Goal: Task Accomplishment & Management: Manage account settings

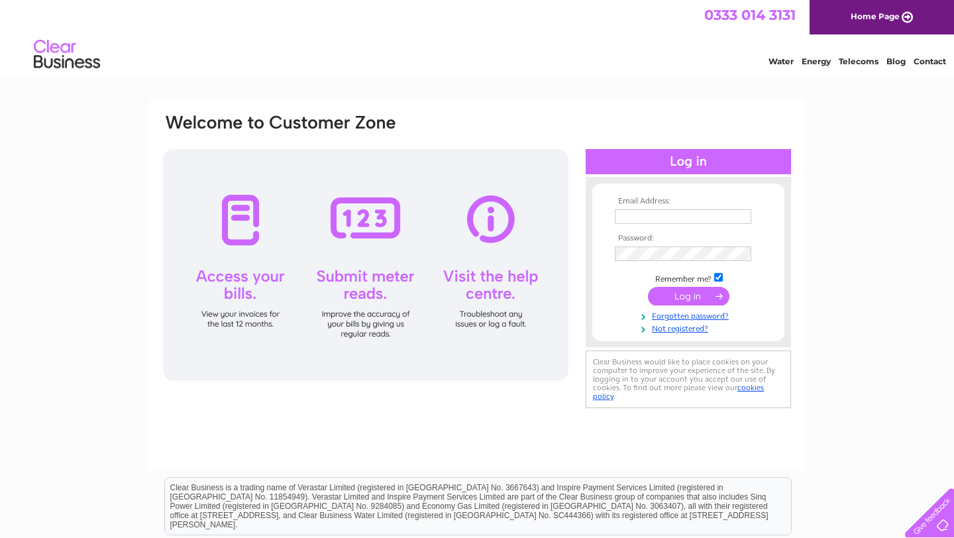
type input "finance@uniondental.co.uk"
click at [694, 299] on input "submit" at bounding box center [688, 296] width 81 height 19
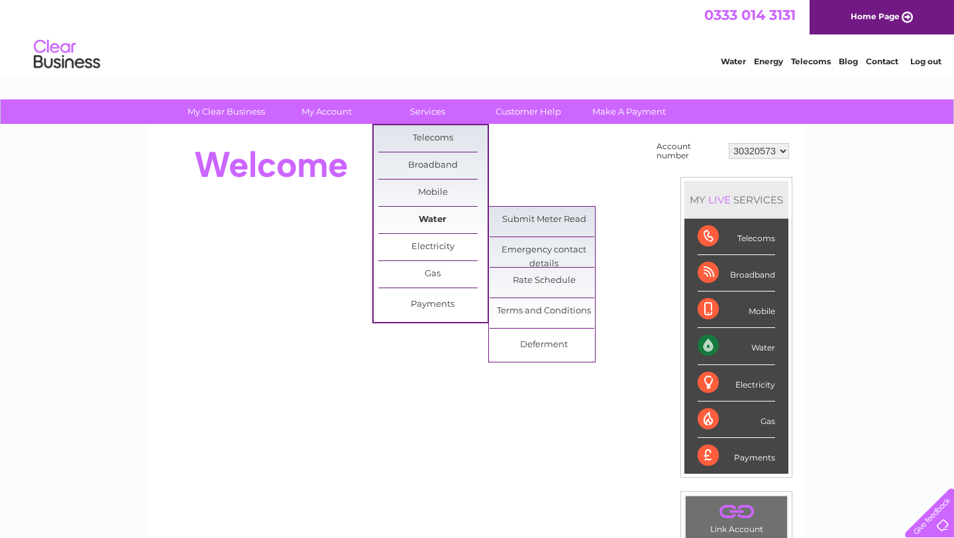
click at [427, 225] on link "Water" at bounding box center [432, 220] width 109 height 26
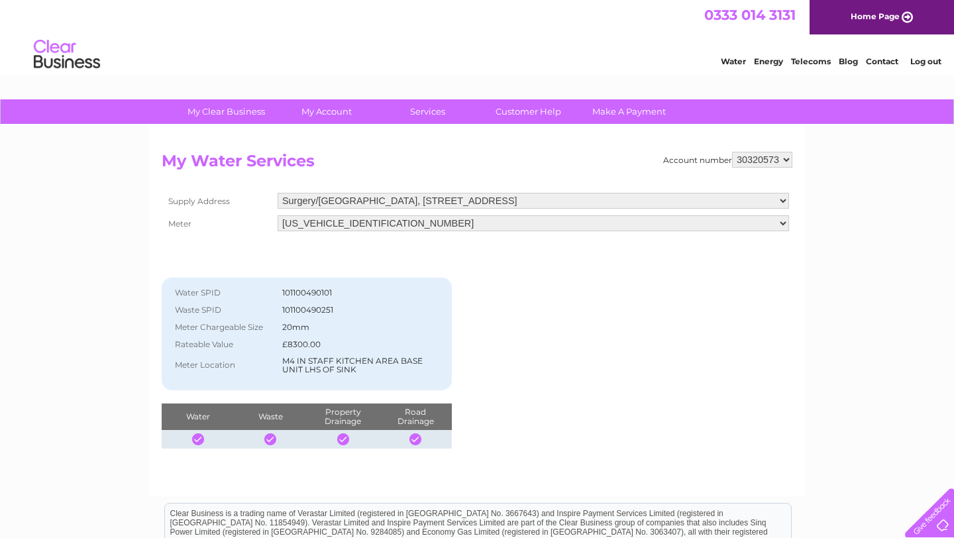
scroll to position [93, 0]
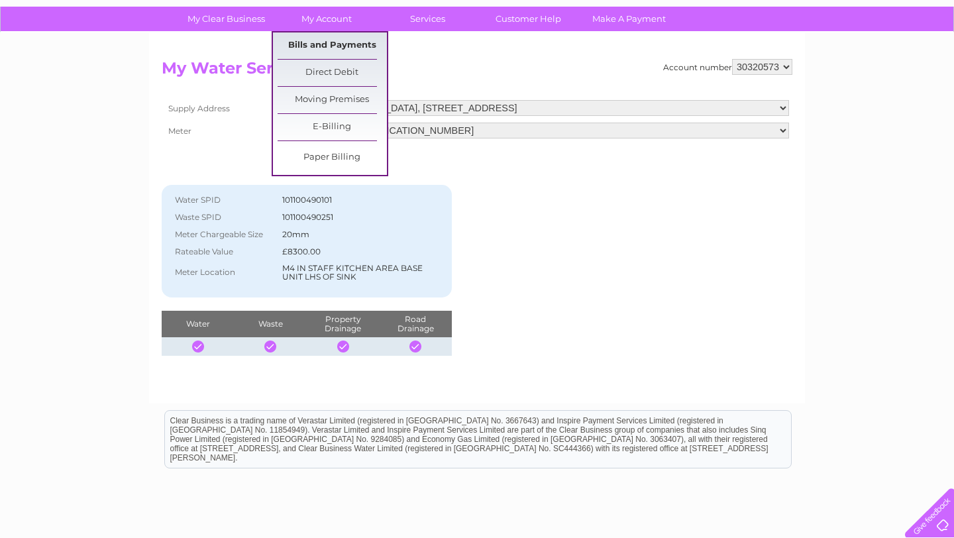
click at [316, 44] on link "Bills and Payments" at bounding box center [332, 45] width 109 height 26
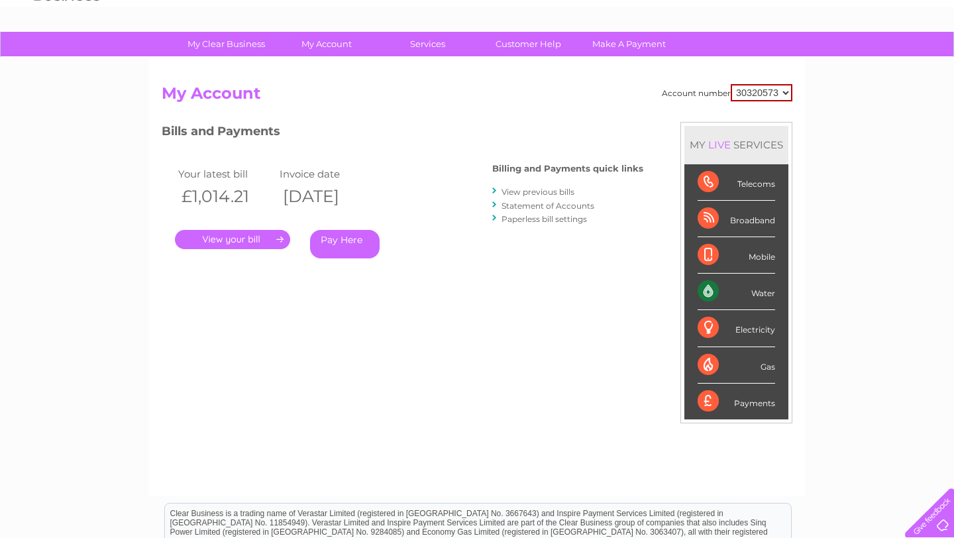
click at [243, 244] on link "." at bounding box center [232, 239] width 115 height 19
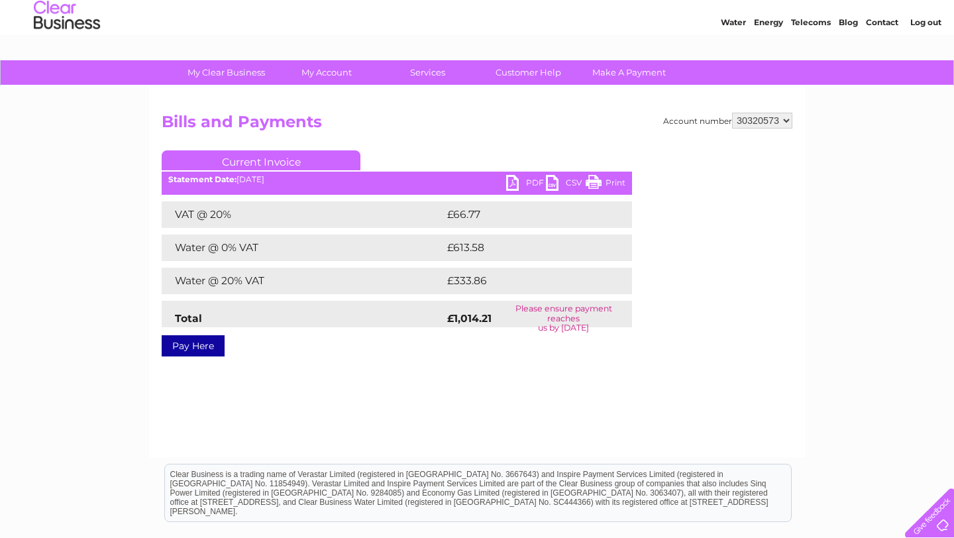
click at [525, 185] on link "PDF" at bounding box center [526, 184] width 40 height 19
